Goal: Find specific page/section

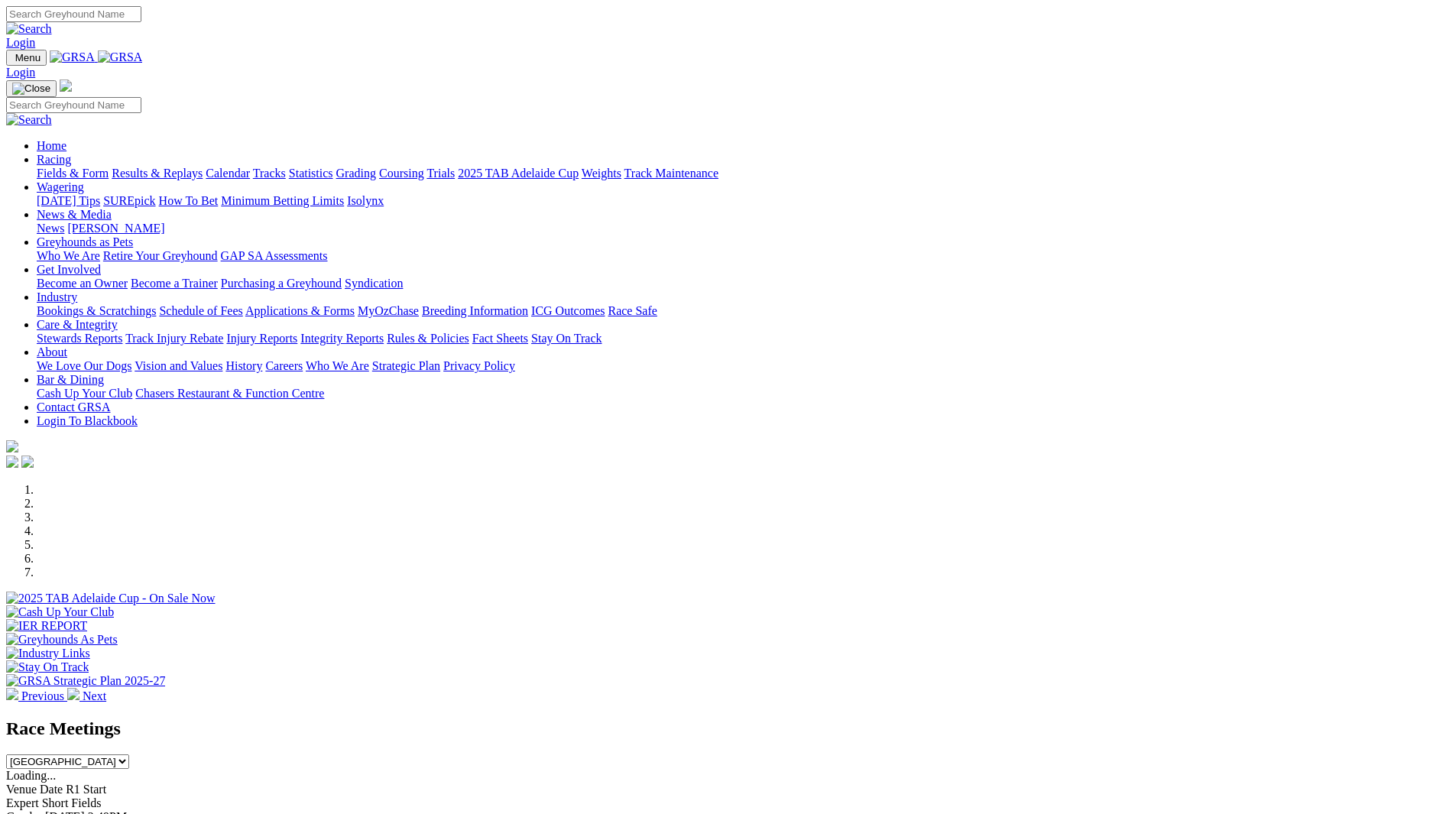
click at [71, 153] on link "Racing" at bounding box center [54, 160] width 34 height 13
click at [109, 166] on link "Fields & Form" at bounding box center [73, 173] width 72 height 13
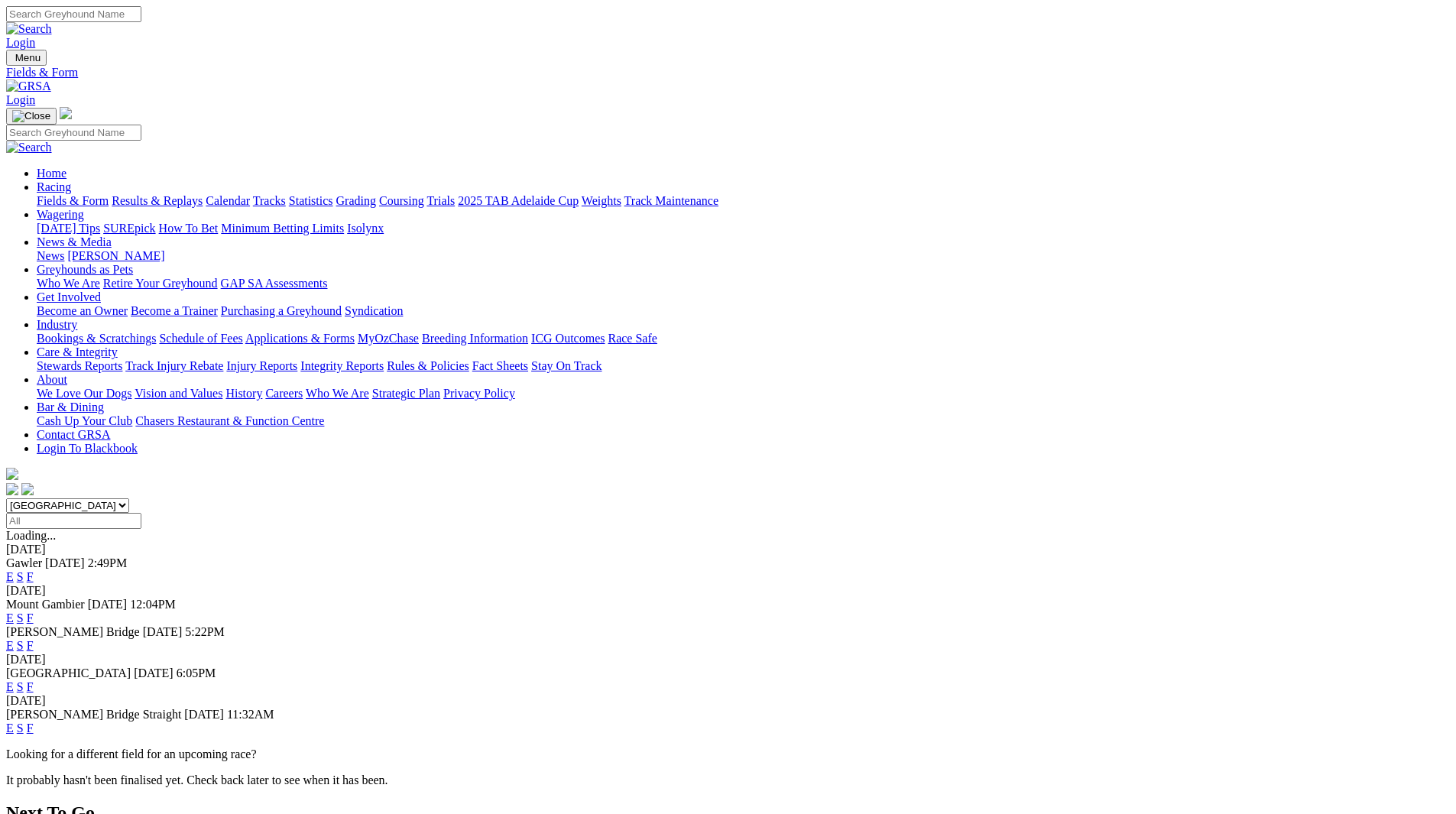
click at [14, 569] on link "E" at bounding box center [9, 576] width 8 height 13
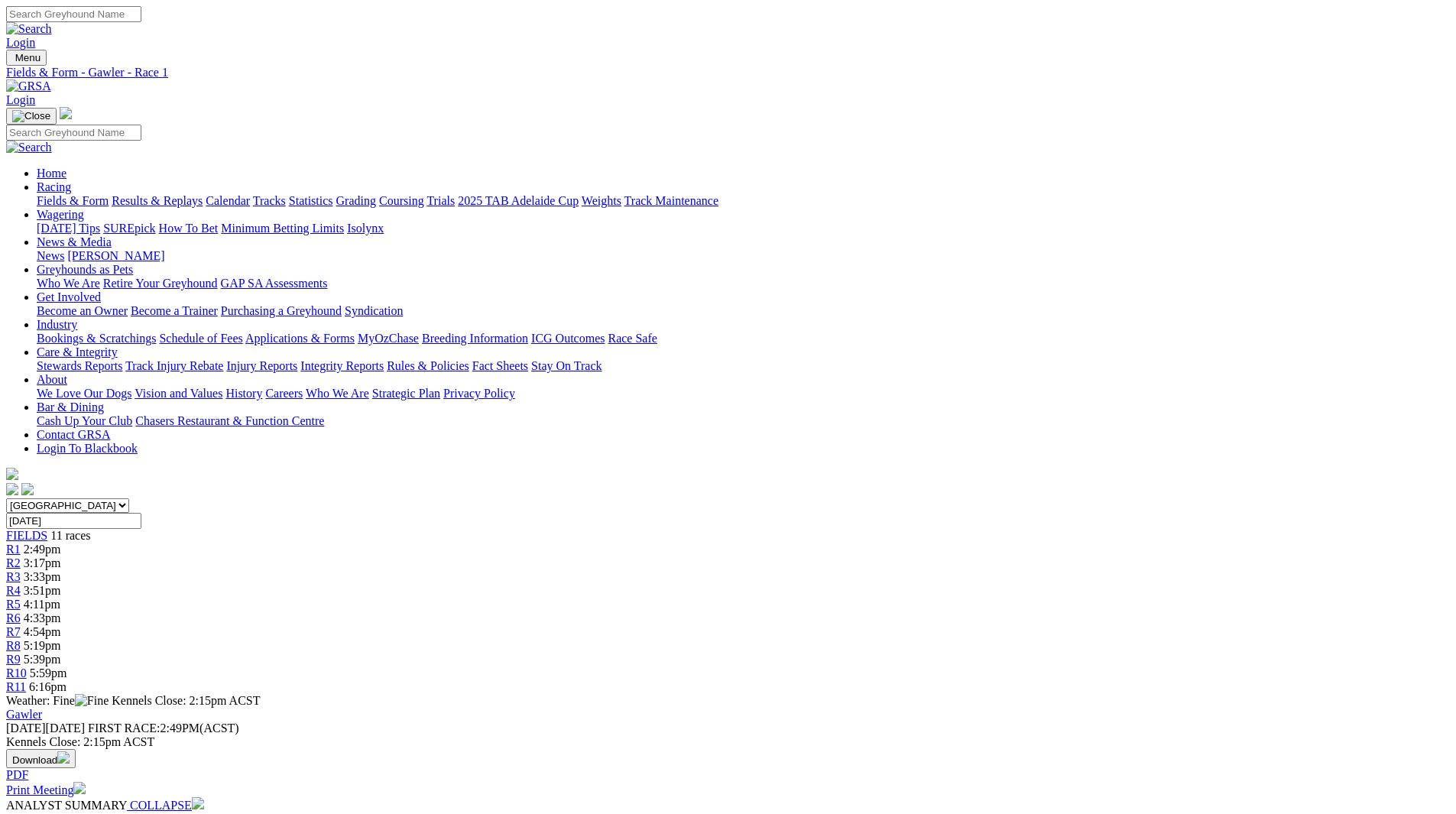
click at [86, 783] on link "Print Meeting" at bounding box center [45, 789] width 79 height 13
